Goal: Participate in discussion: Engage in conversation with other users on a specific topic

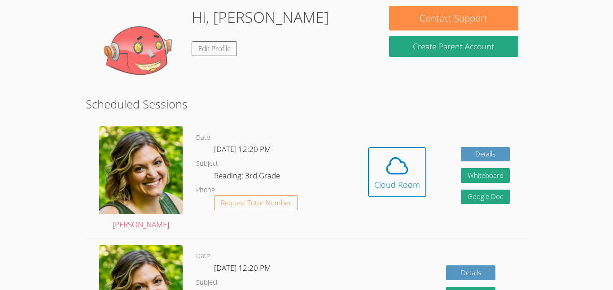
scroll to position [85, 0]
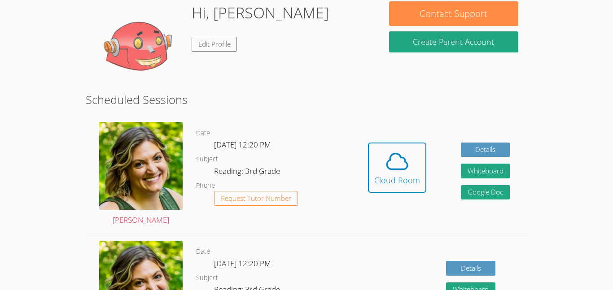
click at [418, 117] on div "Hidden Cloud Room Details Whiteboard Hidden Google Doc" at bounding box center [438, 174] width 176 height 118
click at [390, 185] on div "Cloud Room" at bounding box center [397, 180] width 46 height 13
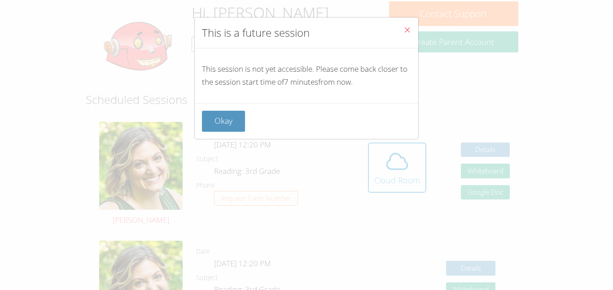
click at [405, 25] on button "Close" at bounding box center [407, 30] width 22 height 27
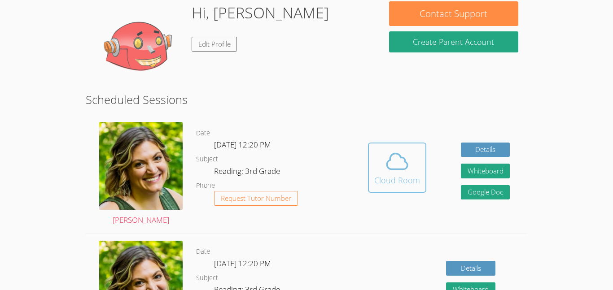
click at [401, 188] on button "Cloud Room" at bounding box center [397, 168] width 58 height 50
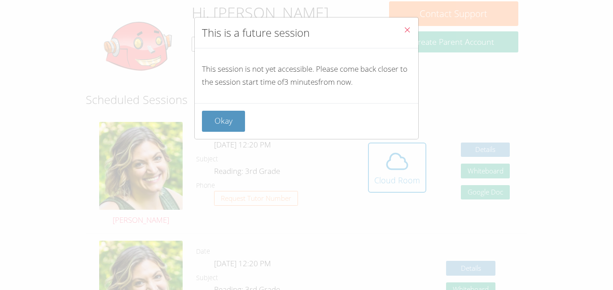
click at [404, 26] on icon "Close" at bounding box center [407, 30] width 8 height 8
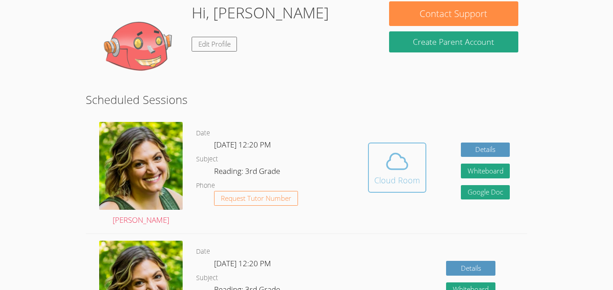
click at [421, 153] on button "Cloud Room" at bounding box center [397, 168] width 58 height 50
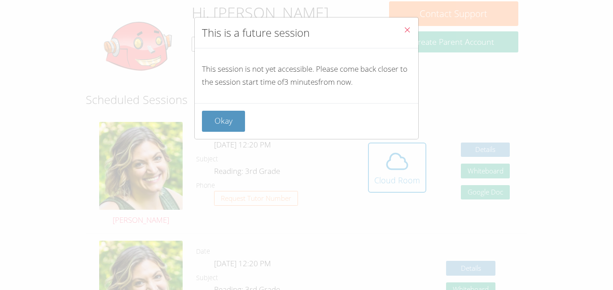
click at [409, 28] on icon "Close" at bounding box center [407, 30] width 8 height 8
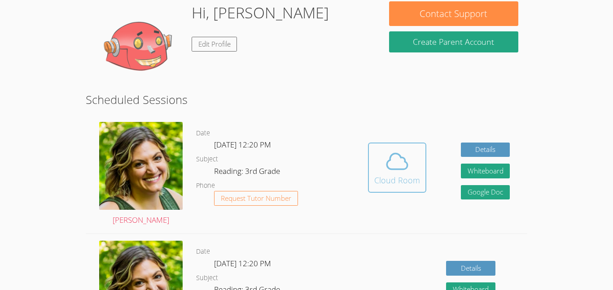
click at [378, 157] on span at bounding box center [397, 161] width 46 height 25
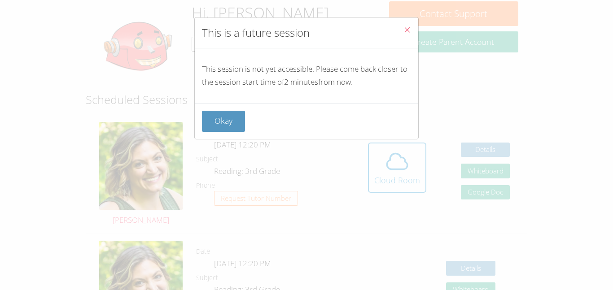
click at [409, 35] on span "Close" at bounding box center [407, 31] width 8 height 10
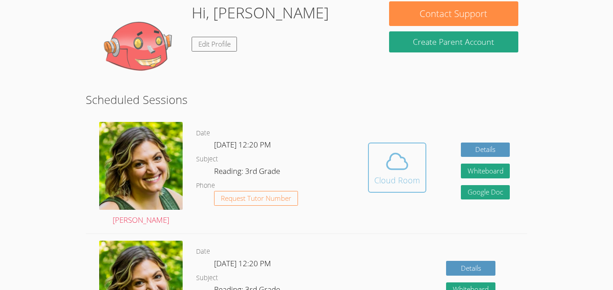
click at [387, 155] on icon at bounding box center [396, 161] width 25 height 25
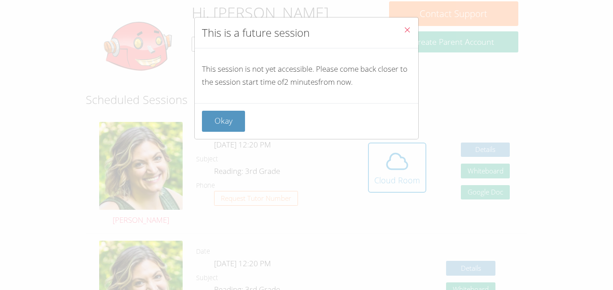
click at [398, 28] on button "Close" at bounding box center [407, 30] width 22 height 27
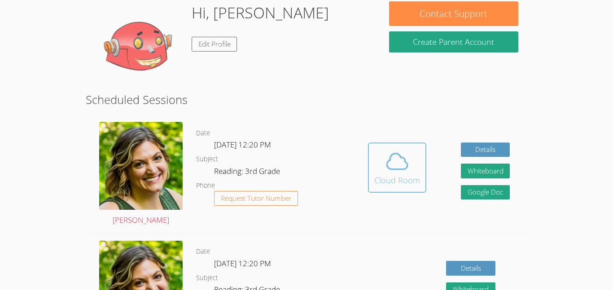
click at [405, 158] on icon at bounding box center [396, 161] width 25 height 25
click at [414, 150] on span at bounding box center [397, 161] width 46 height 25
click at [402, 147] on button "Cloud Room" at bounding box center [397, 168] width 58 height 50
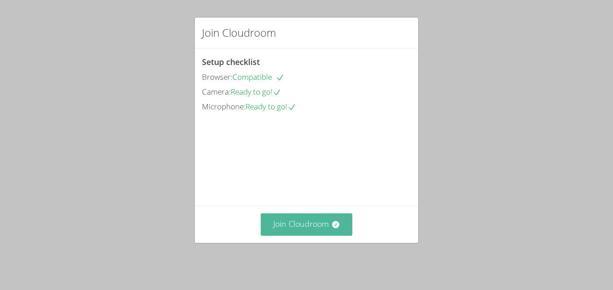
click at [316, 228] on button "Join Cloudroom" at bounding box center [307, 224] width 92 height 22
click at [336, 226] on icon at bounding box center [335, 224] width 9 height 9
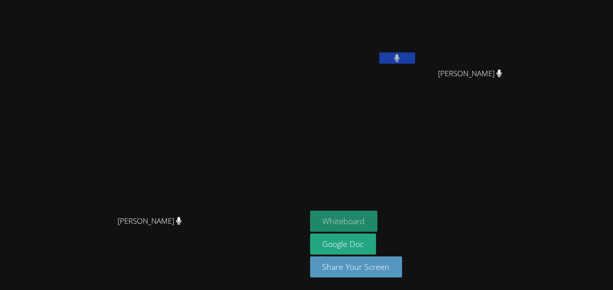
click at [378, 216] on button "Whiteboard" at bounding box center [344, 221] width 68 height 21
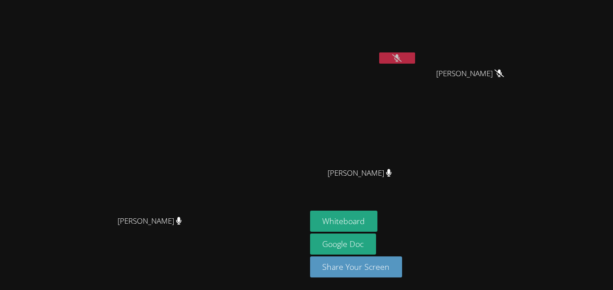
click at [105, 240] on div "[PERSON_NAME]" at bounding box center [153, 229] width 299 height 36
click at [378, 227] on button "Whiteboard" at bounding box center [344, 221] width 68 height 21
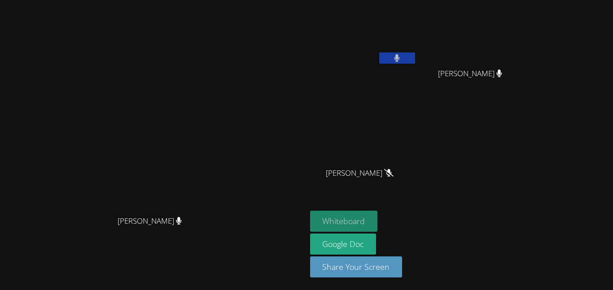
click at [378, 217] on button "Whiteboard" at bounding box center [344, 221] width 68 height 21
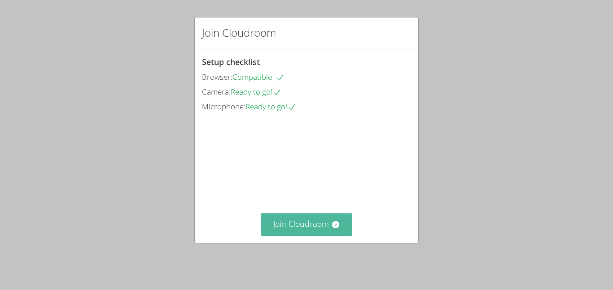
click at [321, 231] on button "Join Cloudroom" at bounding box center [307, 224] width 92 height 22
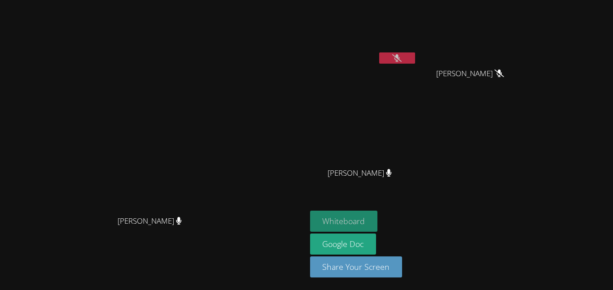
click at [378, 218] on button "Whiteboard" at bounding box center [344, 221] width 68 height 21
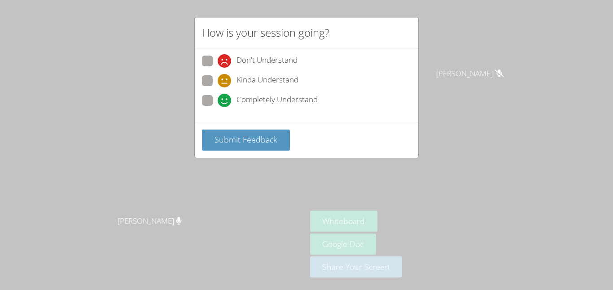
click at [213, 94] on div "Don't Understand Kinda Understand Completely Understand" at bounding box center [306, 84] width 209 height 56
click at [218, 107] on span at bounding box center [218, 107] width 0 height 0
click at [218, 96] on input "Completely Understand" at bounding box center [222, 99] width 8 height 8
radio input "true"
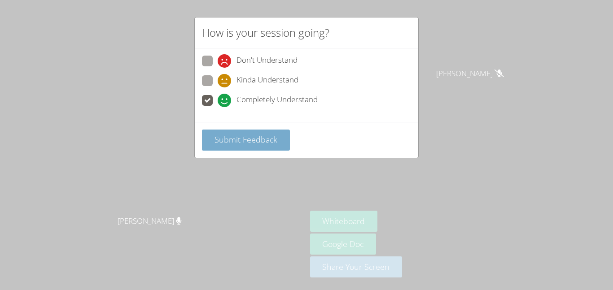
click at [250, 138] on span "Submit Feedback" at bounding box center [245, 139] width 63 height 11
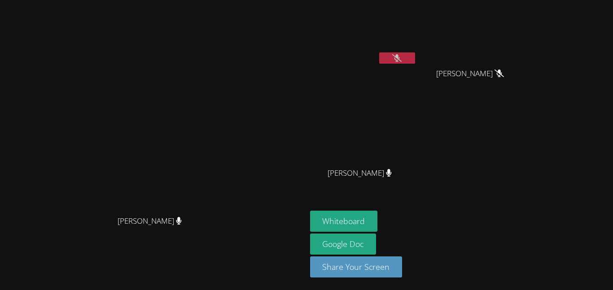
click at [504, 78] on span "Susan Rivera" at bounding box center [470, 73] width 68 height 13
click at [415, 62] on button at bounding box center [397, 57] width 36 height 11
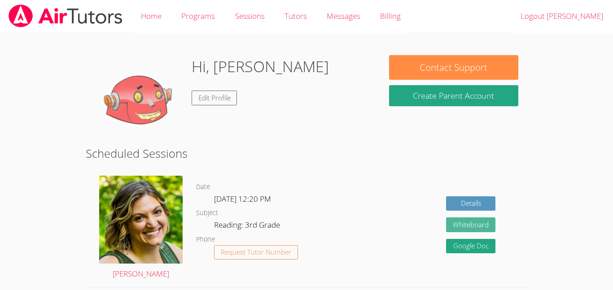
click at [476, 227] on button "Whiteboard" at bounding box center [470, 225] width 49 height 15
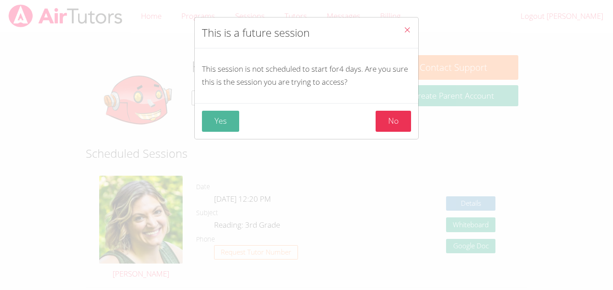
click at [220, 117] on button "Yes" at bounding box center [220, 121] width 37 height 21
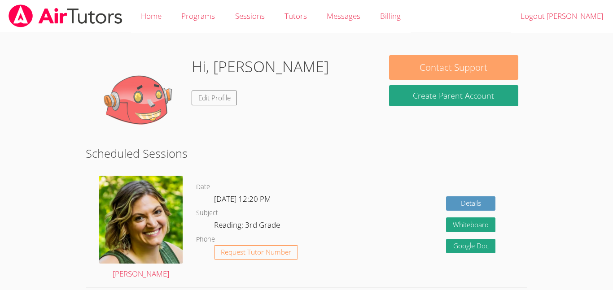
click at [467, 60] on button "Contact Support" at bounding box center [453, 67] width 129 height 25
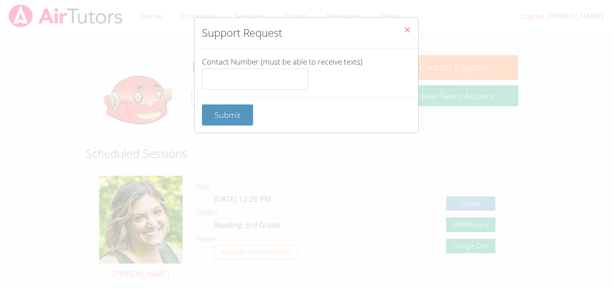
click at [402, 32] on button "Close" at bounding box center [407, 30] width 22 height 27
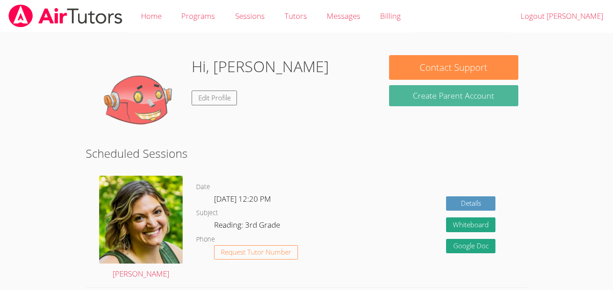
click at [444, 91] on button "Create Parent Account" at bounding box center [453, 95] width 129 height 21
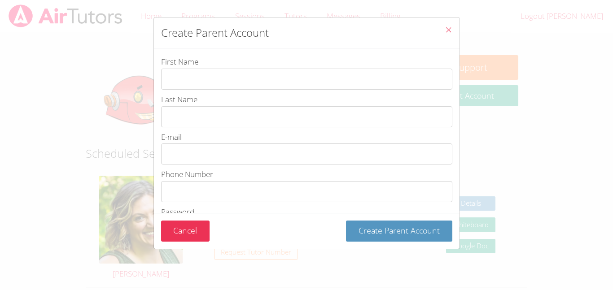
click at [449, 30] on icon "Close" at bounding box center [448, 30] width 8 height 8
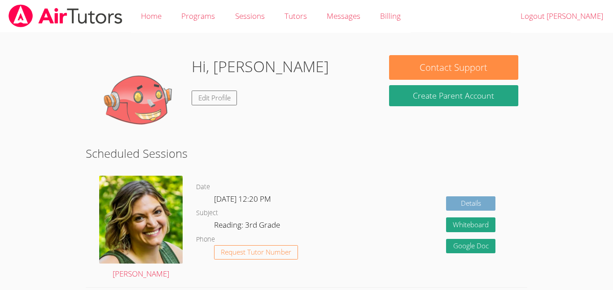
click at [476, 205] on link "Details" at bounding box center [470, 203] width 49 height 15
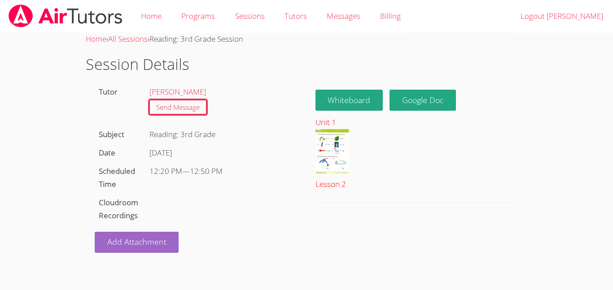
click at [335, 144] on img at bounding box center [332, 151] width 34 height 45
click at [442, 105] on link "Google Doc" at bounding box center [422, 100] width 66 height 21
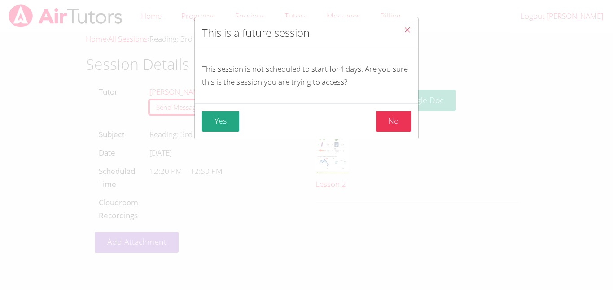
click at [406, 27] on icon "Close" at bounding box center [407, 30] width 8 height 8
